Goal: Task Accomplishment & Management: Manage account settings

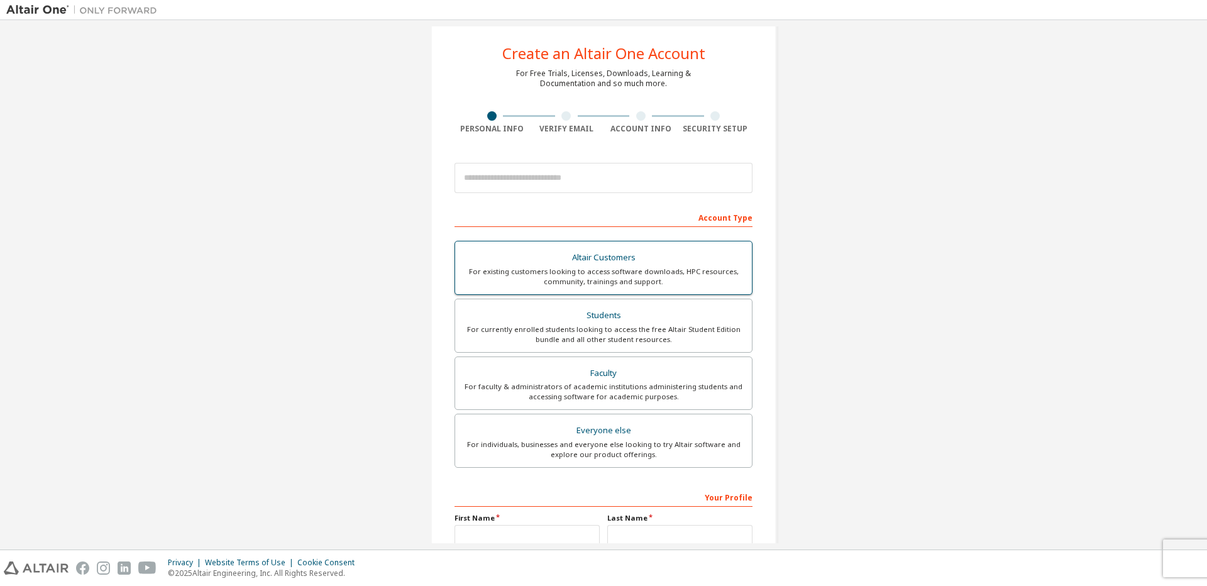
scroll to position [21, 0]
click at [566, 168] on input "email" at bounding box center [604, 177] width 298 height 30
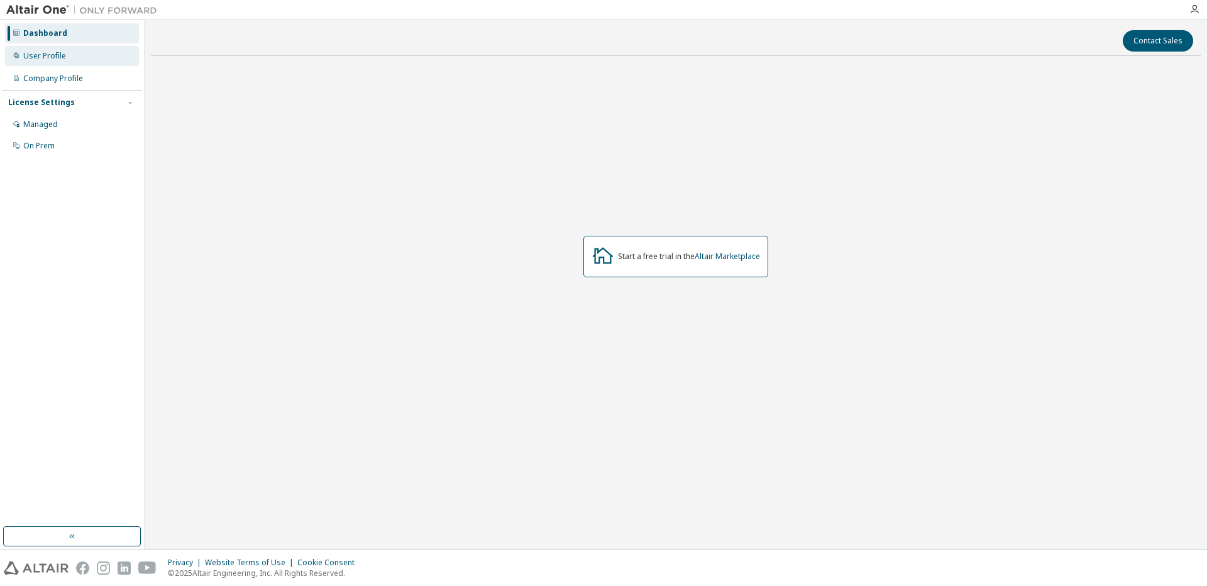
click at [91, 62] on div "User Profile" at bounding box center [72, 56] width 134 height 20
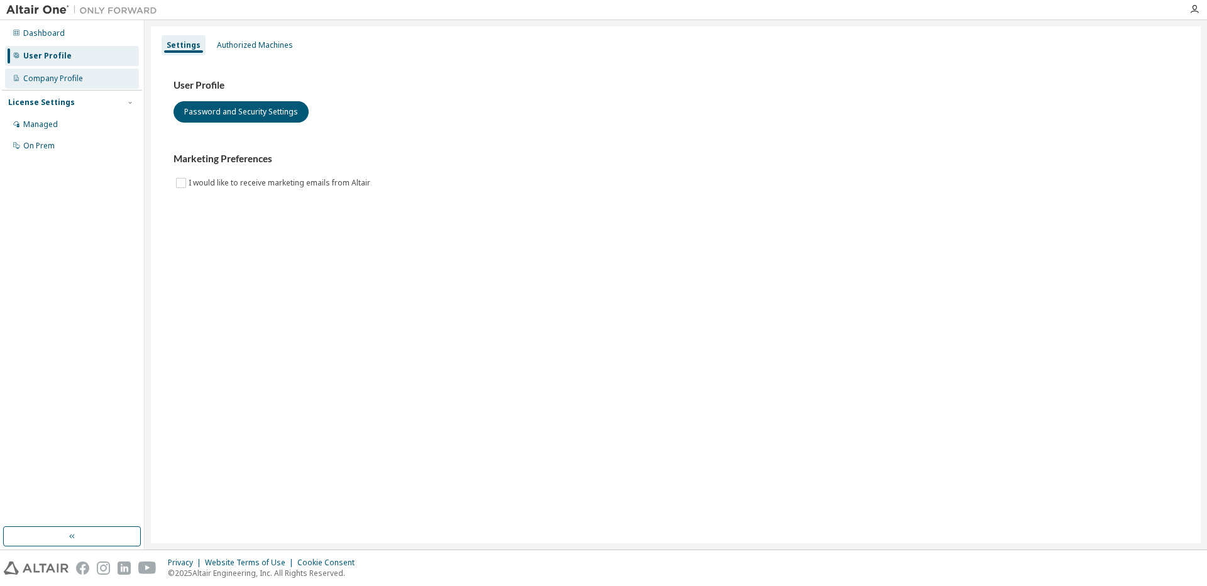
click at [57, 84] on div "Company Profile" at bounding box center [72, 79] width 134 height 20
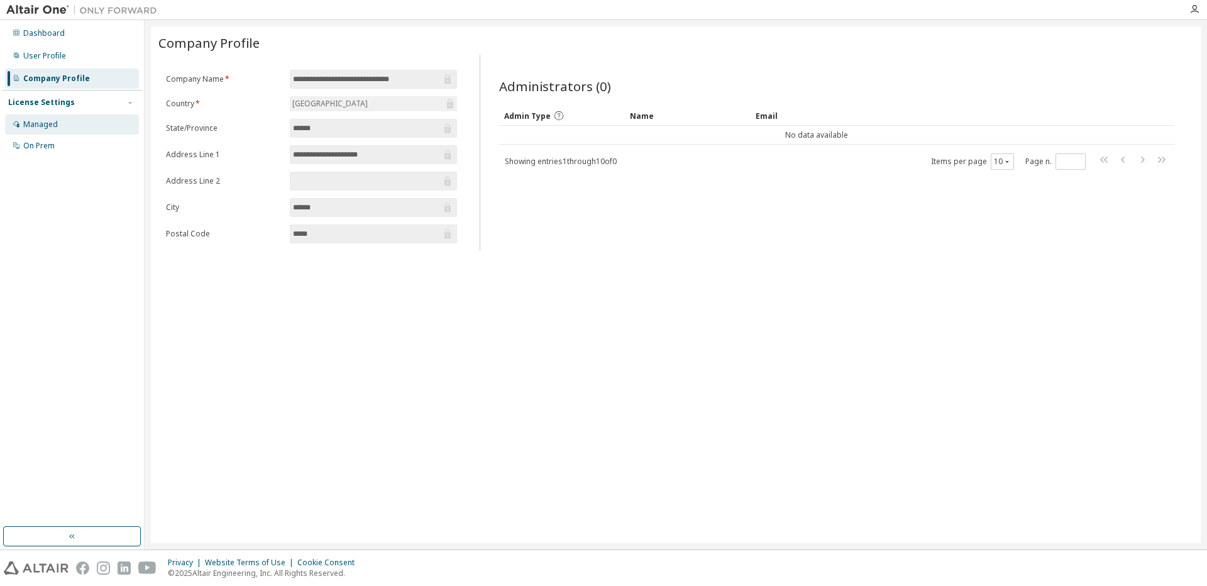
click at [57, 119] on div "Managed" at bounding box center [72, 124] width 134 height 20
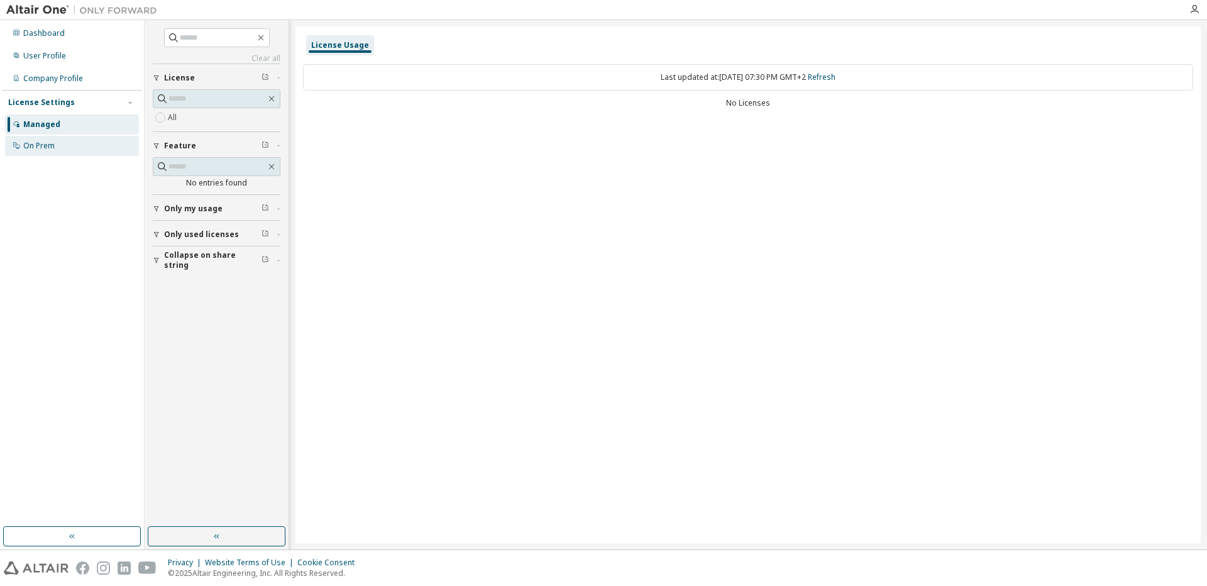
click at [57, 152] on div "On Prem" at bounding box center [72, 146] width 134 height 20
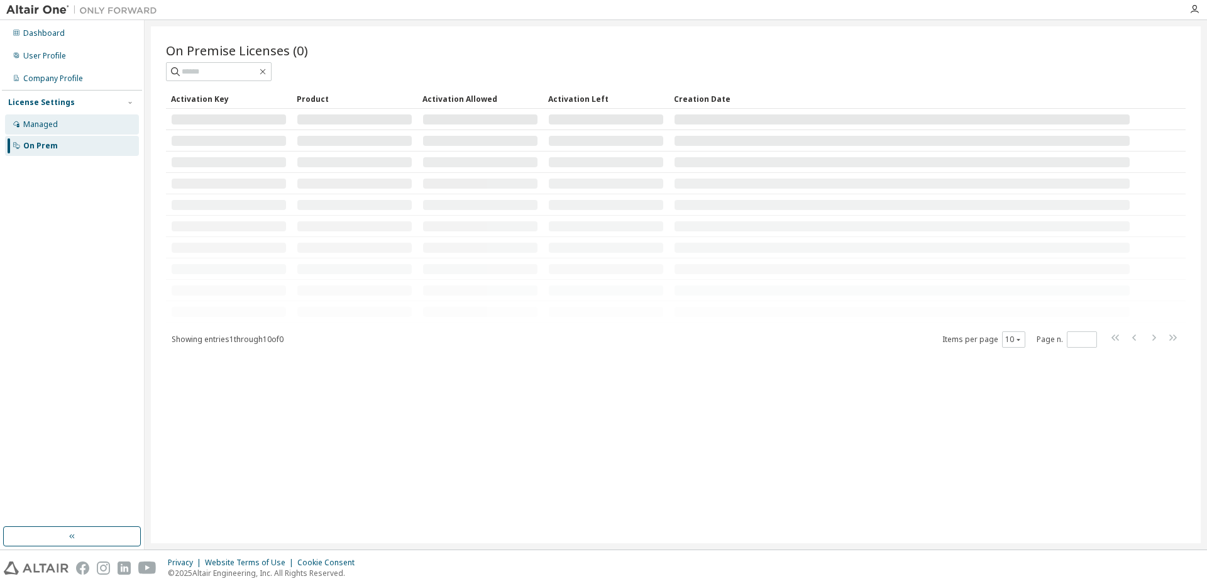
click at [63, 123] on div "Managed" at bounding box center [72, 124] width 134 height 20
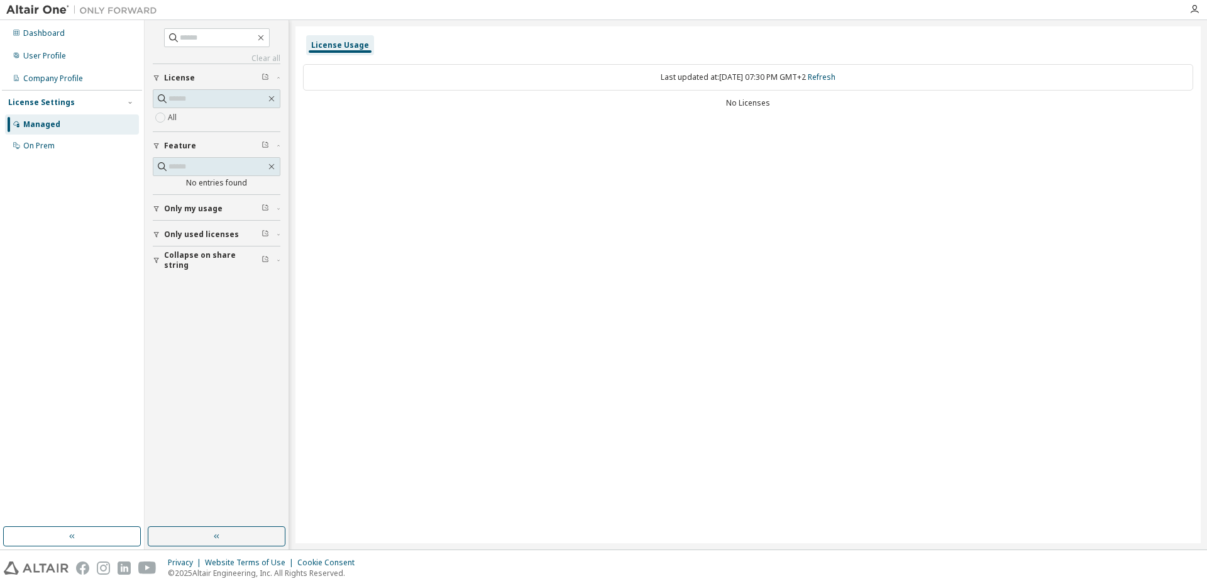
click at [263, 76] on icon "button" at bounding box center [266, 77] width 8 height 8
click at [227, 209] on div "Only my usage" at bounding box center [220, 209] width 113 height 10
click at [206, 266] on span "Only used licenses" at bounding box center [201, 271] width 75 height 10
click at [196, 327] on span "Collapse on share string" at bounding box center [212, 333] width 97 height 20
click at [73, 154] on div "On Prem" at bounding box center [72, 146] width 134 height 20
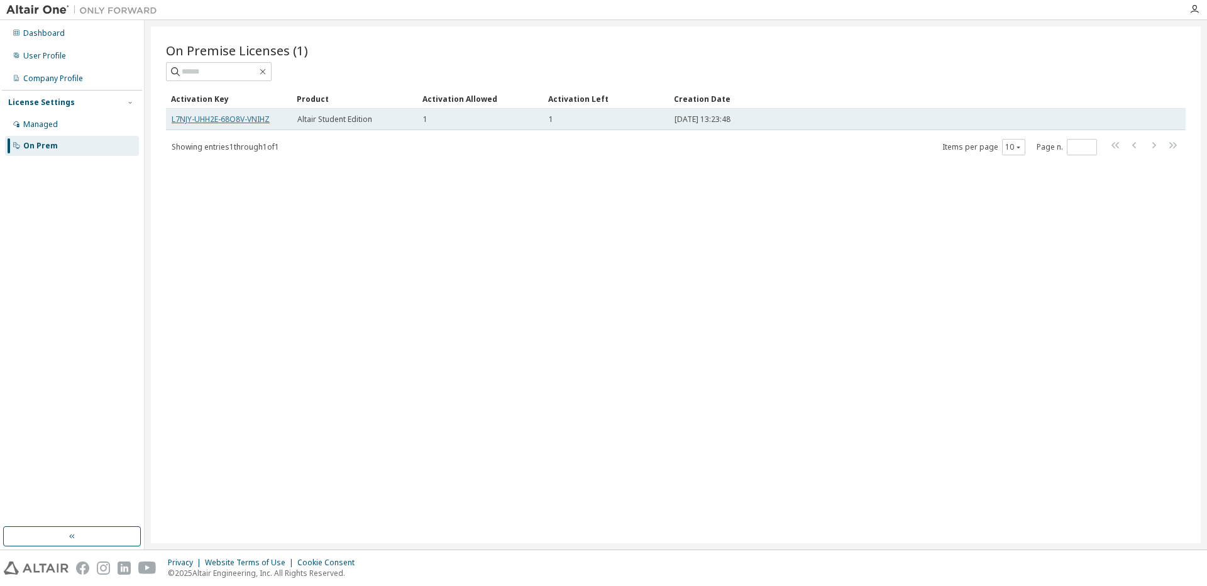
click at [234, 117] on link "L7NJY-UHH2E-68O8V-VNIHZ" at bounding box center [221, 119] width 98 height 11
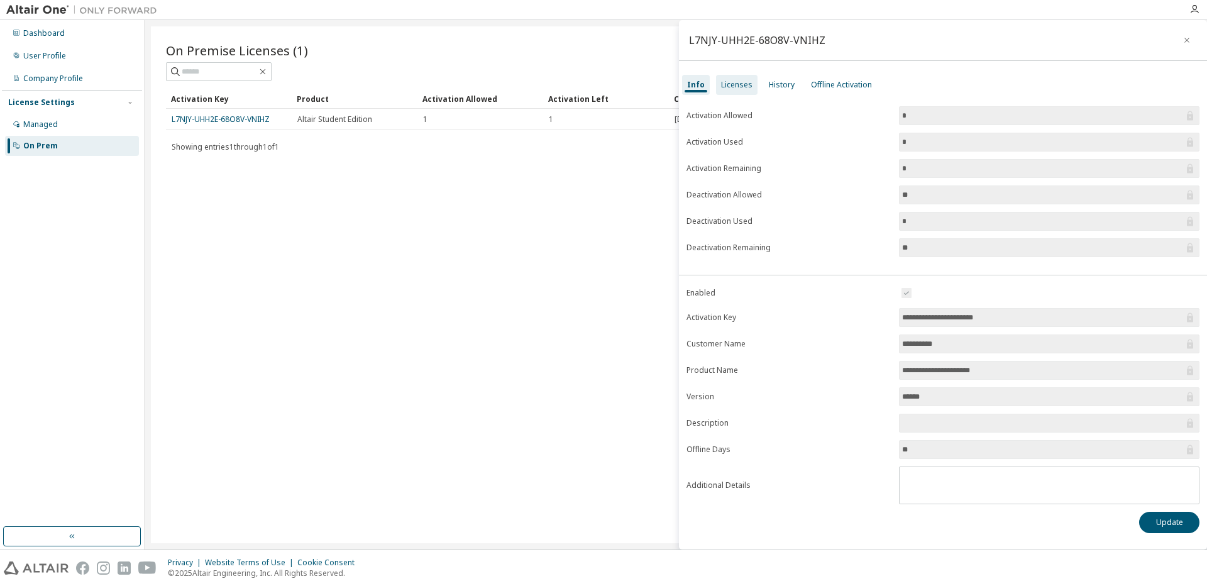
click at [728, 90] on div "Licenses" at bounding box center [736, 85] width 41 height 20
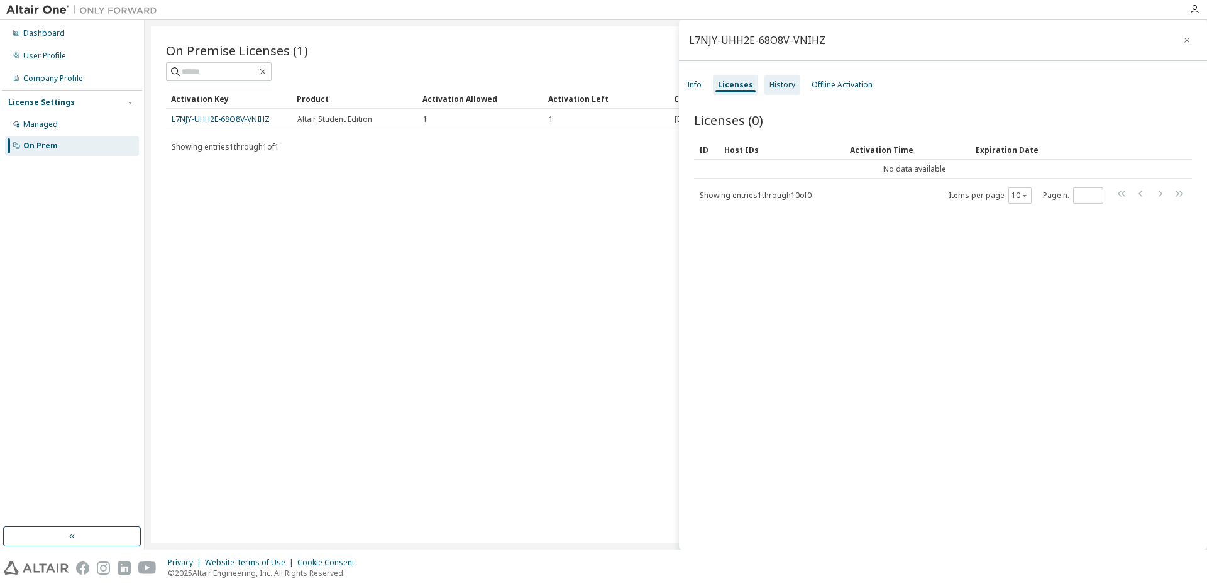
click at [789, 85] on div "History" at bounding box center [782, 85] width 26 height 10
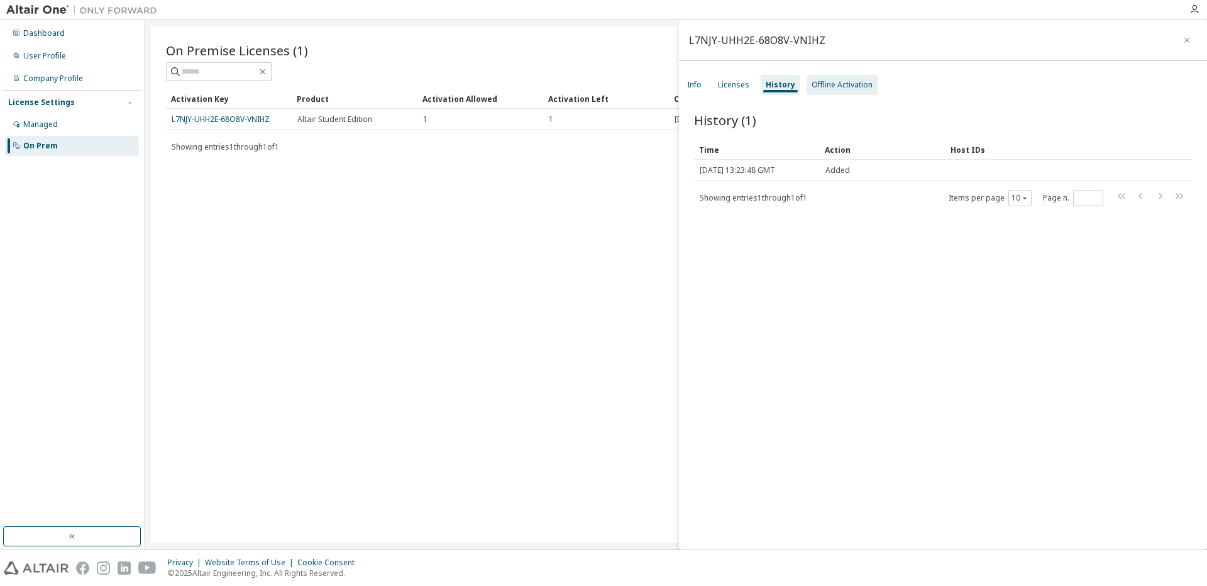
click at [824, 86] on div "Offline Activation" at bounding box center [842, 85] width 61 height 10
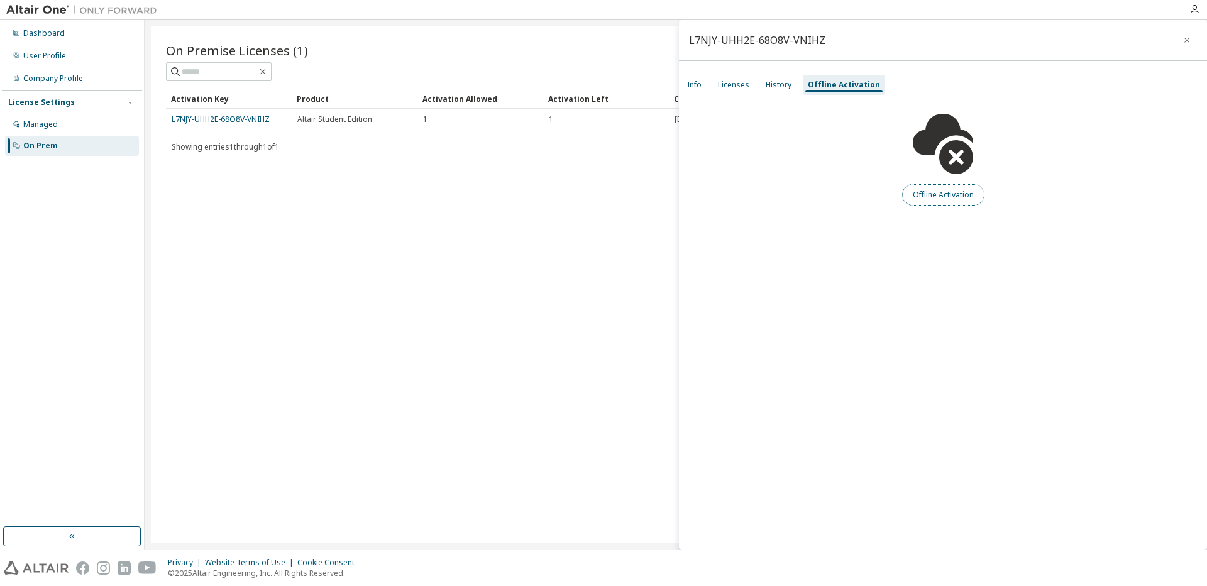
click at [920, 189] on button "Offline Activation" at bounding box center [943, 194] width 82 height 21
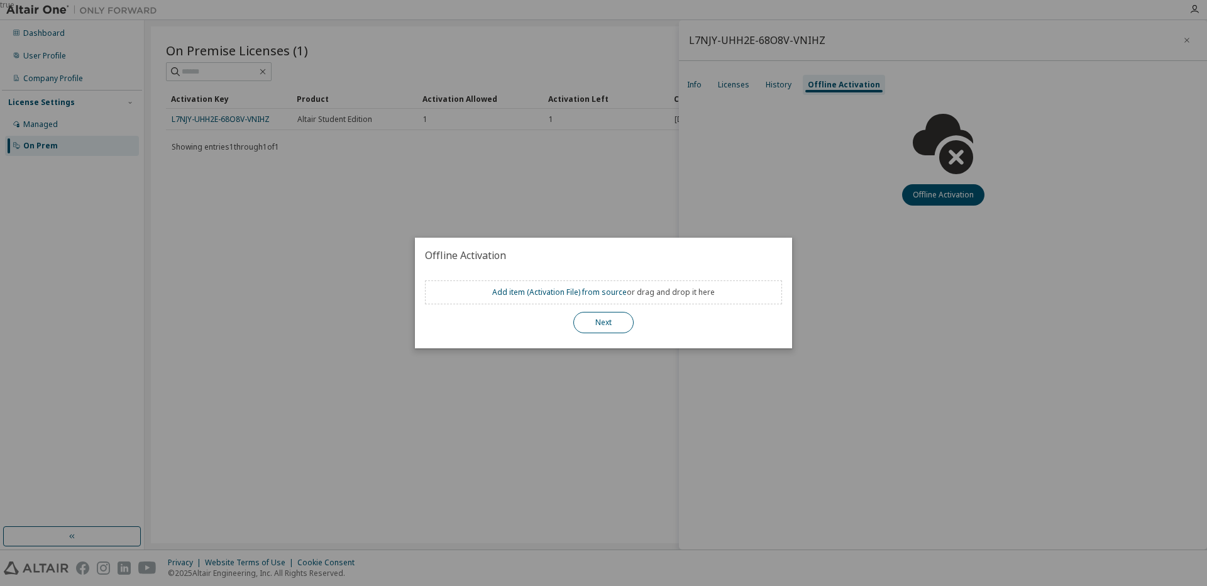
click at [593, 323] on button "Next" at bounding box center [603, 322] width 60 height 21
click at [617, 323] on button "Next" at bounding box center [603, 322] width 60 height 21
click at [715, 218] on div "true" at bounding box center [603, 293] width 1207 height 586
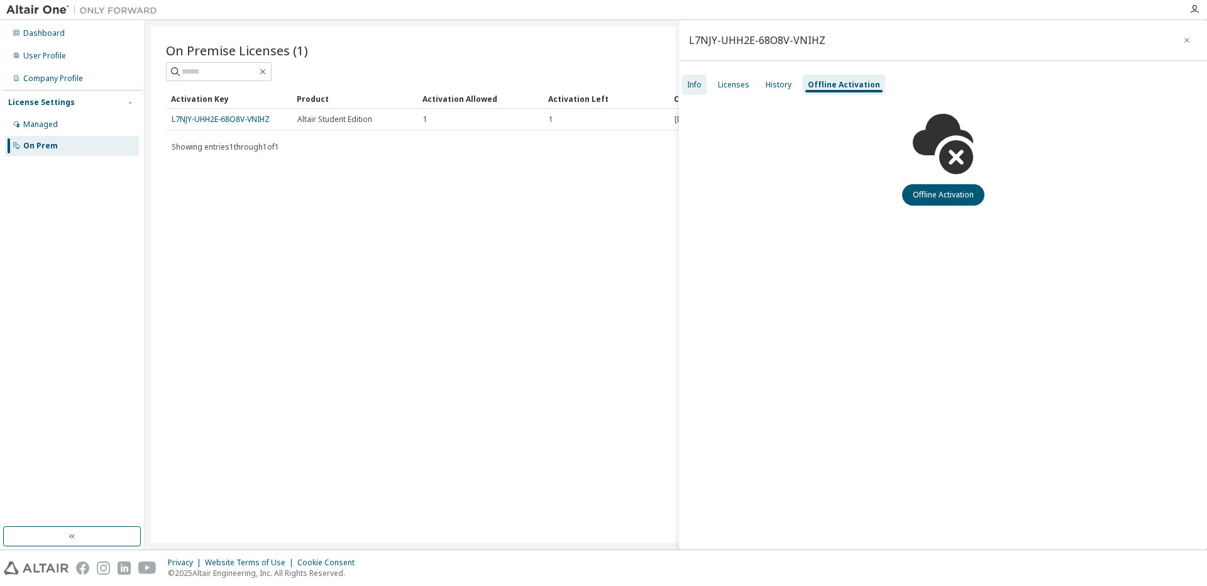
click at [695, 85] on div "Info" at bounding box center [694, 85] width 14 height 10
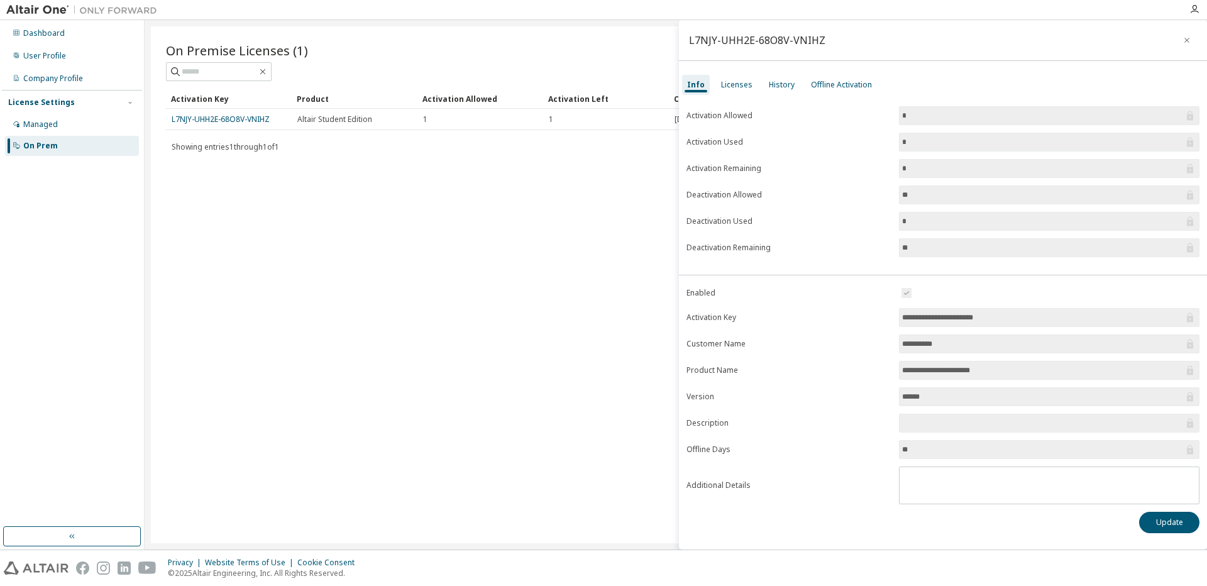
click at [746, 38] on div "L7NJY-UHH2E-68O8V-VNIHZ" at bounding box center [757, 40] width 136 height 10
copy div "L7NJY-UHH2E-68O8V-VNIHZ"
click at [485, 142] on div "Showing entries 1 through 1 of 1 Items per page 10 Page n. *" at bounding box center [676, 147] width 1020 height 18
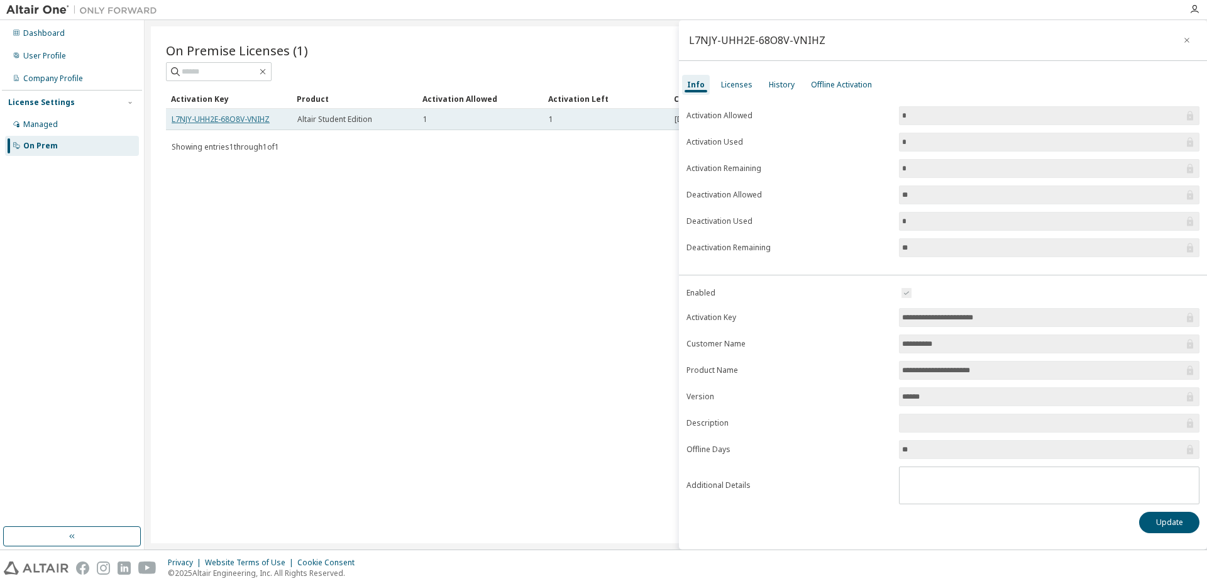
click at [251, 118] on link "L7NJY-UHH2E-68O8V-VNIHZ" at bounding box center [221, 119] width 98 height 11
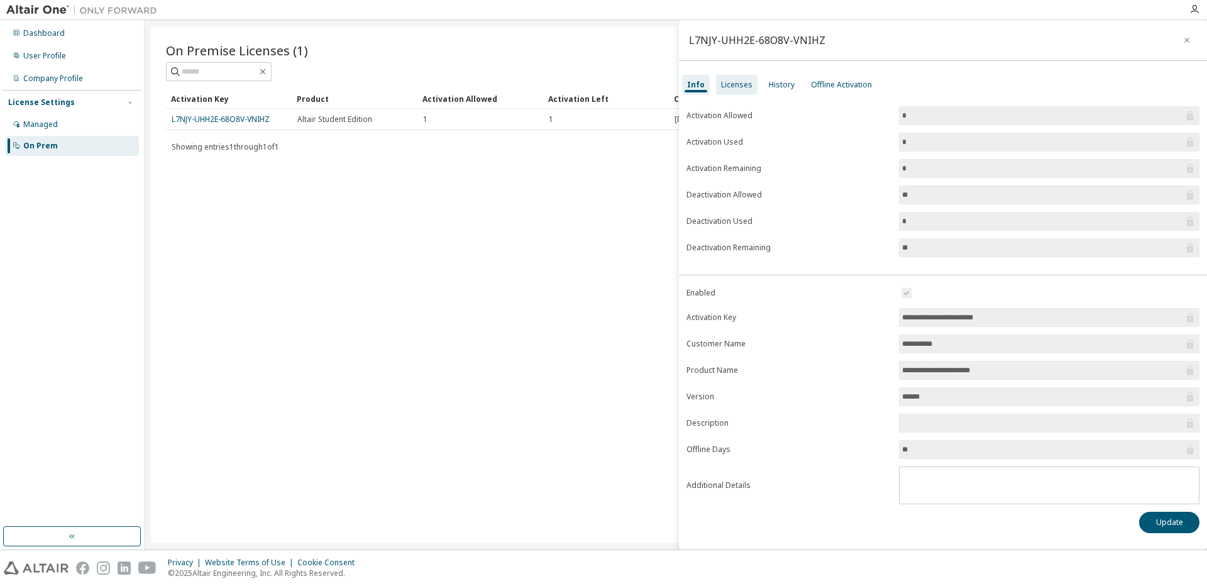
click at [741, 85] on div "Licenses" at bounding box center [736, 85] width 31 height 10
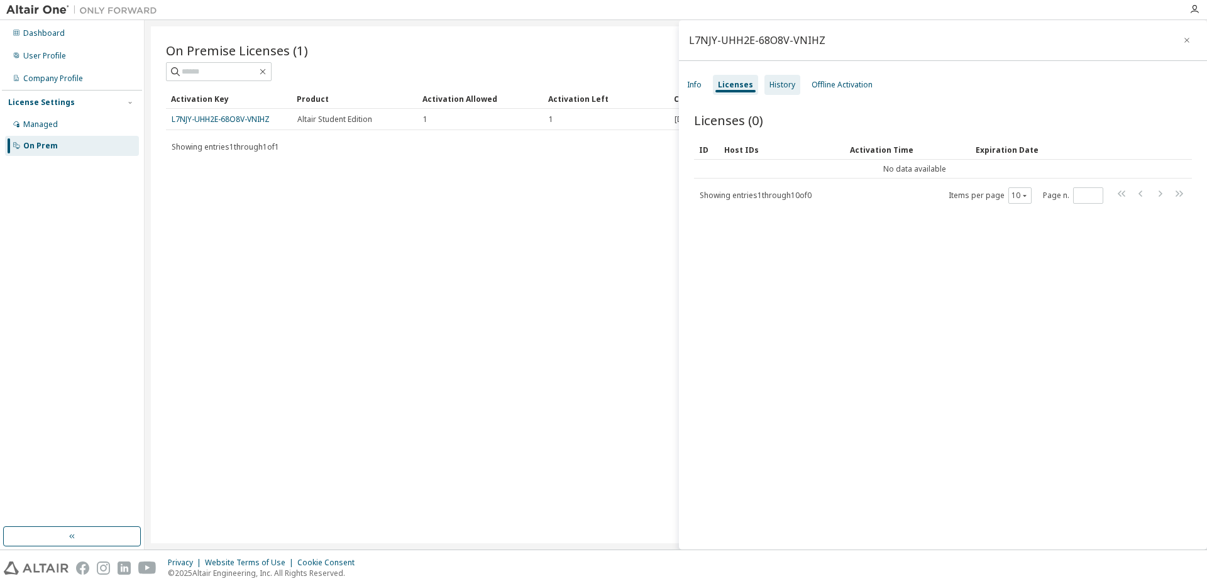
click at [793, 77] on div "History" at bounding box center [782, 85] width 36 height 20
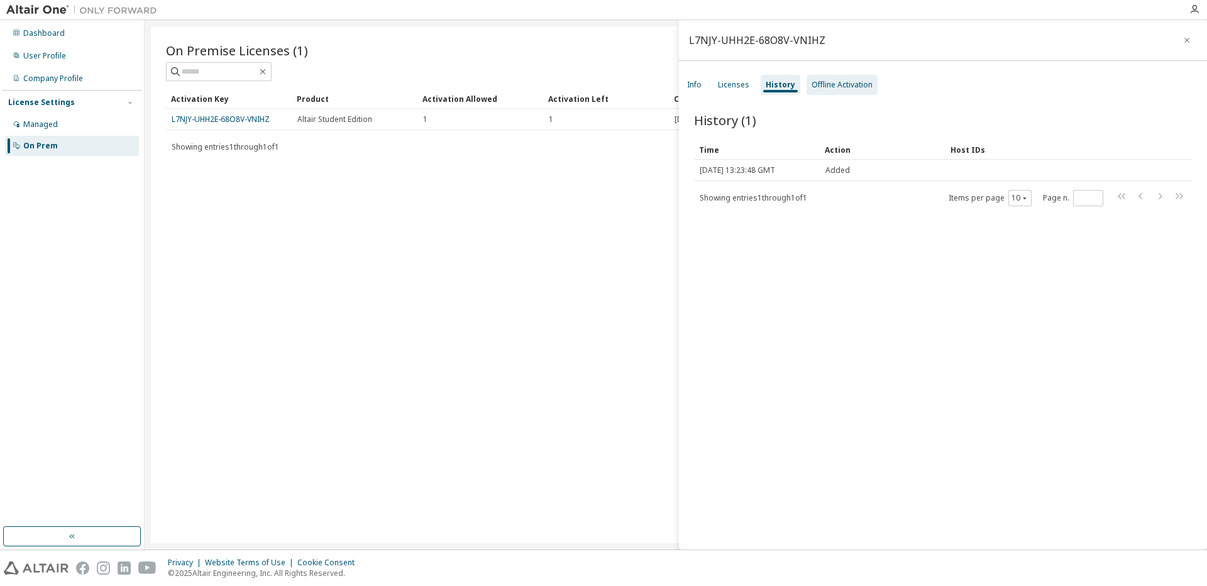
click at [835, 85] on div "Offline Activation" at bounding box center [842, 85] width 61 height 10
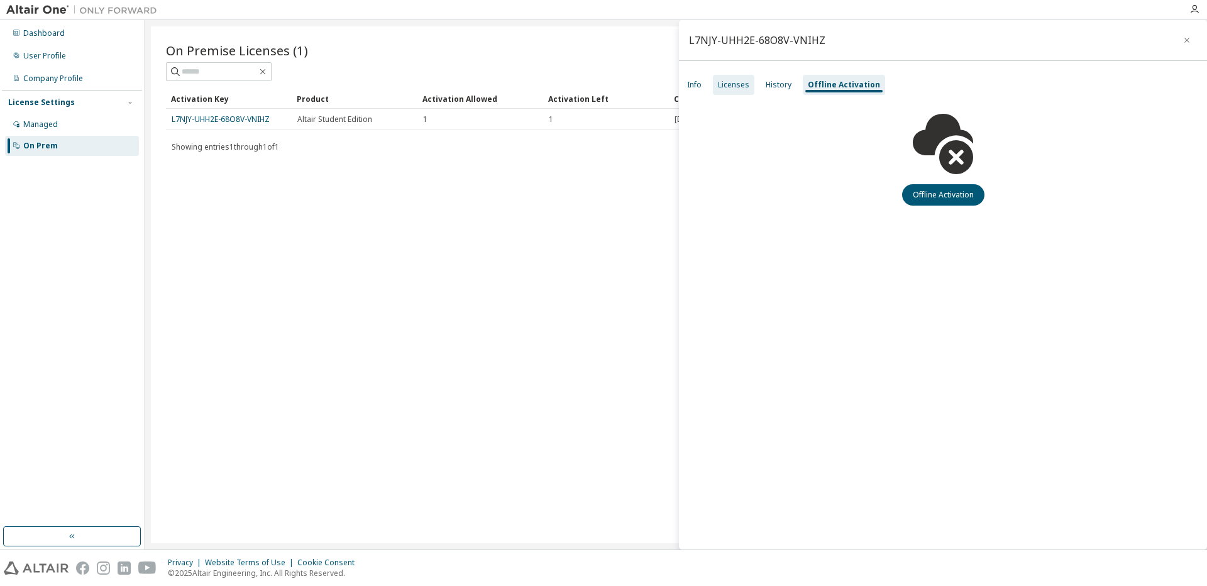
click at [720, 80] on div "Licenses" at bounding box center [733, 85] width 31 height 10
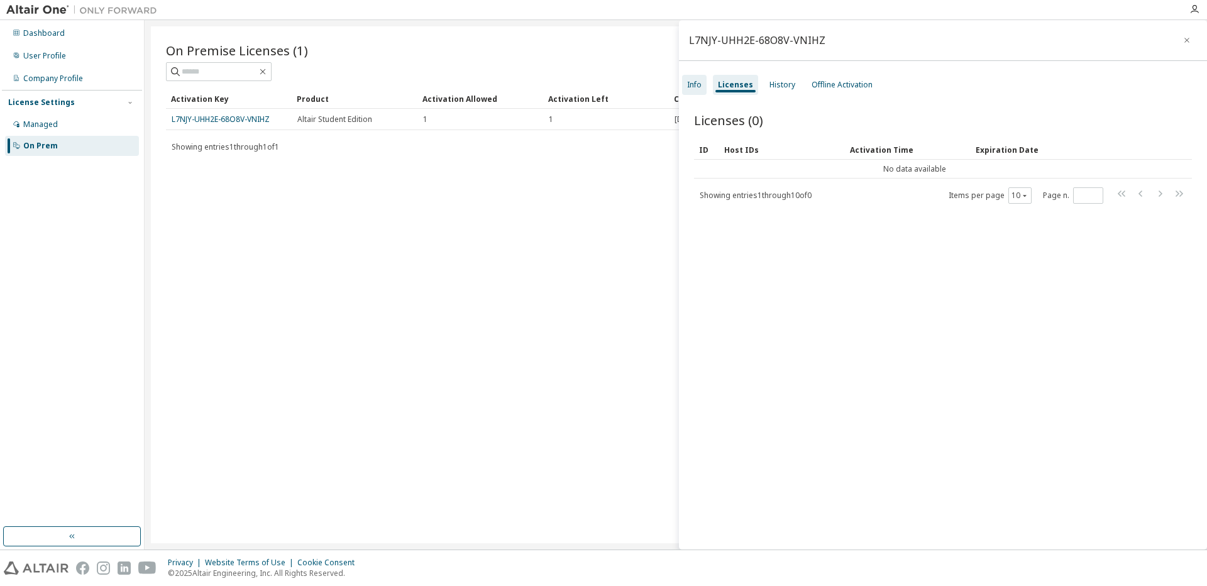
click at [689, 93] on div "Info" at bounding box center [694, 85] width 25 height 20
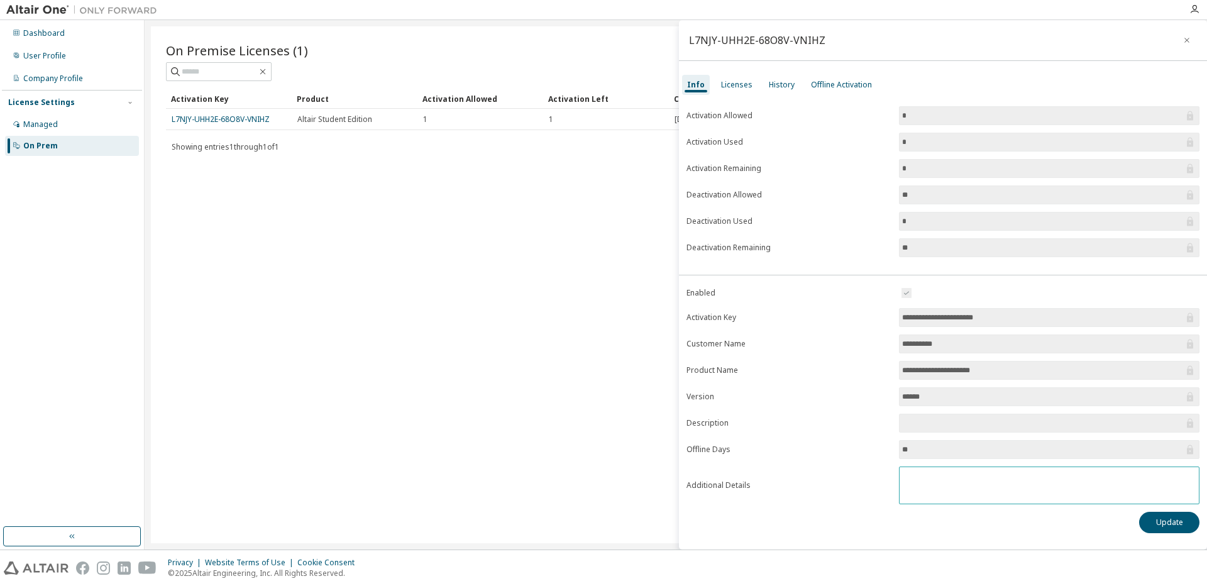
click at [933, 481] on textarea at bounding box center [1049, 483] width 299 height 33
